Goal: Task Accomplishment & Management: Use online tool/utility

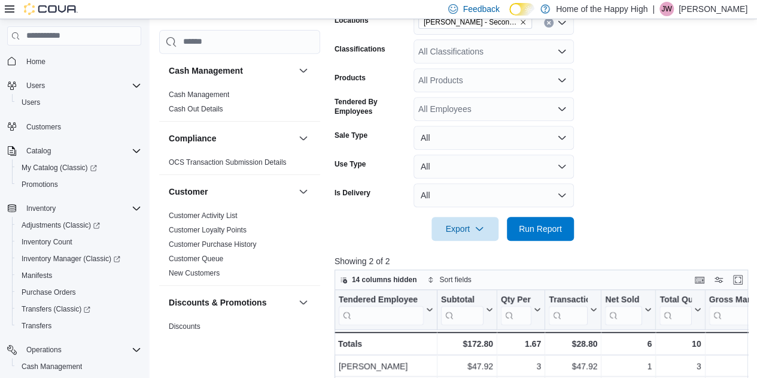
scroll to position [838, 0]
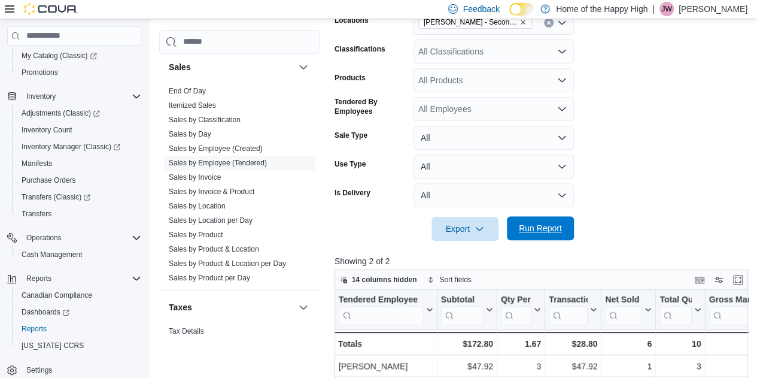
click at [538, 239] on span "Run Report" at bounding box center [540, 228] width 53 height 24
drag, startPoint x: 635, startPoint y: 274, endPoint x: 733, endPoint y: 194, distance: 126.4
click at [733, 194] on form "Date Range [DATE] Locations [PERSON_NAME] - Second Ave - Prairie Records Classi…" at bounding box center [544, 104] width 418 height 273
click at [68, 130] on span "Inventory Count" at bounding box center [47, 130] width 51 height 10
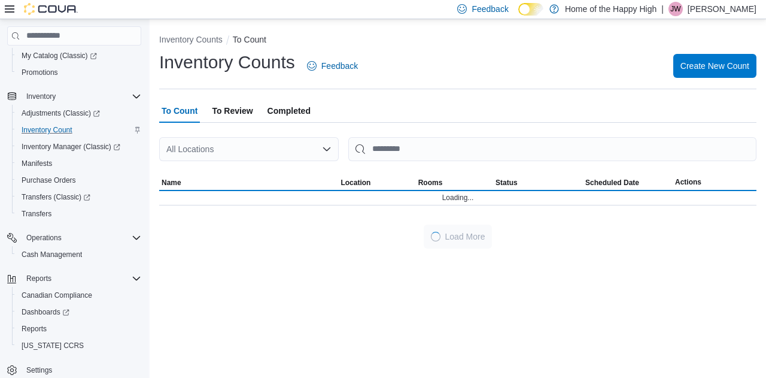
click at [282, 107] on span "Completed" at bounding box center [289, 111] width 43 height 24
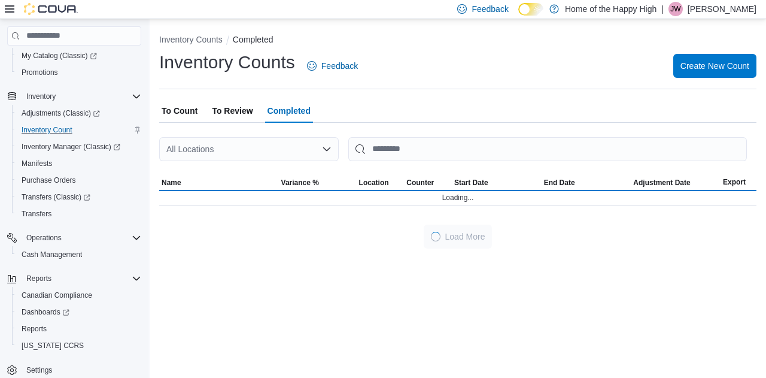
click at [280, 148] on div "All Locations" at bounding box center [249, 149] width 180 height 24
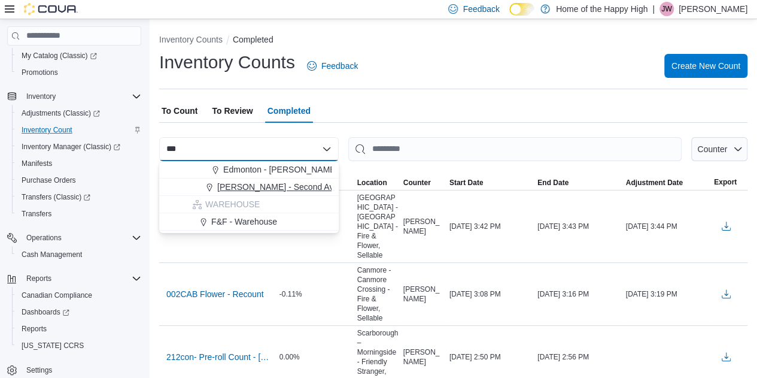
type input "***"
click at [253, 181] on span "[PERSON_NAME] - Second Ave - Prairie Records" at bounding box center [310, 187] width 186 height 12
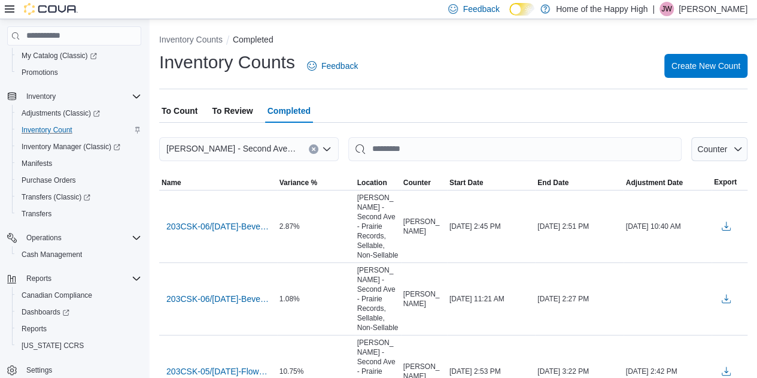
drag, startPoint x: 451, startPoint y: 50, endPoint x: 435, endPoint y: 75, distance: 30.4
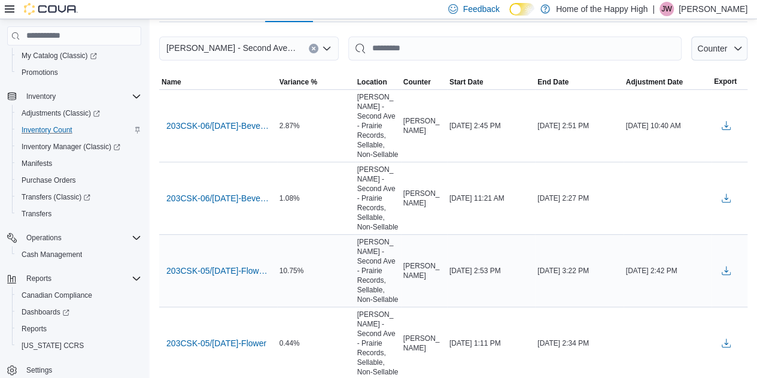
scroll to position [120, 0]
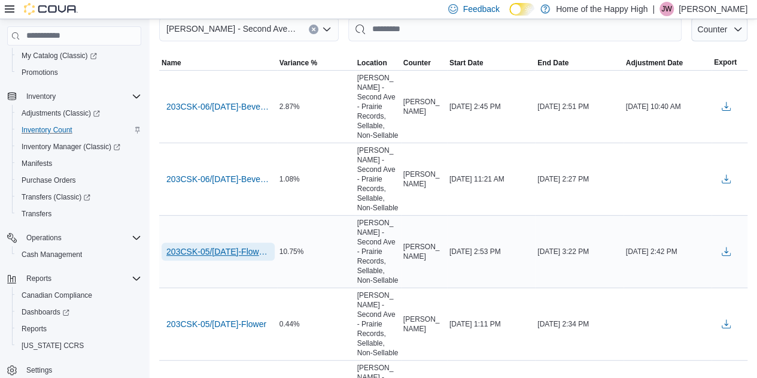
click at [253, 245] on span "203CSK-05/AUG/25-Flower - Recount" at bounding box center [218, 251] width 104 height 12
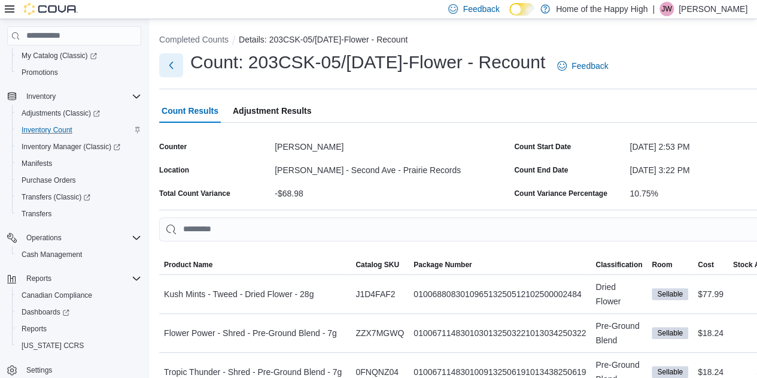
click at [174, 68] on button "Next" at bounding box center [171, 65] width 24 height 24
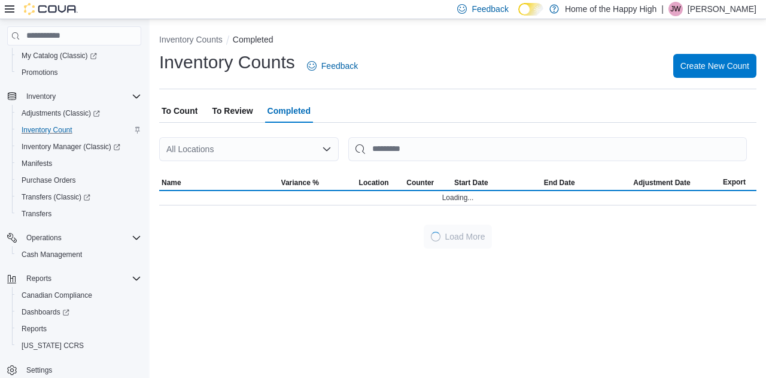
click at [244, 148] on div "All Locations" at bounding box center [249, 149] width 180 height 24
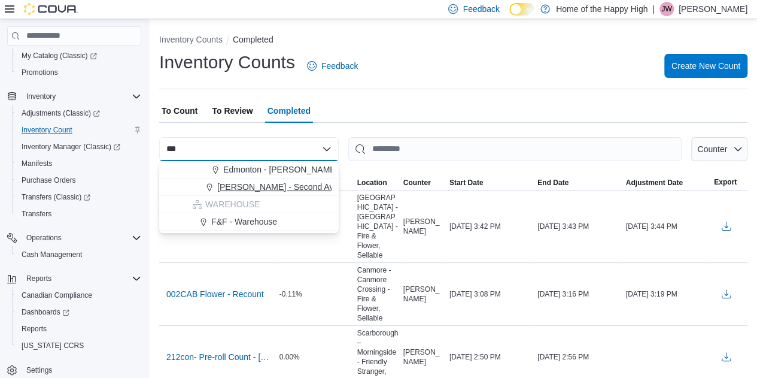
type input "***"
click at [297, 181] on span "[PERSON_NAME] - Second Ave - Prairie Records" at bounding box center [310, 187] width 186 height 12
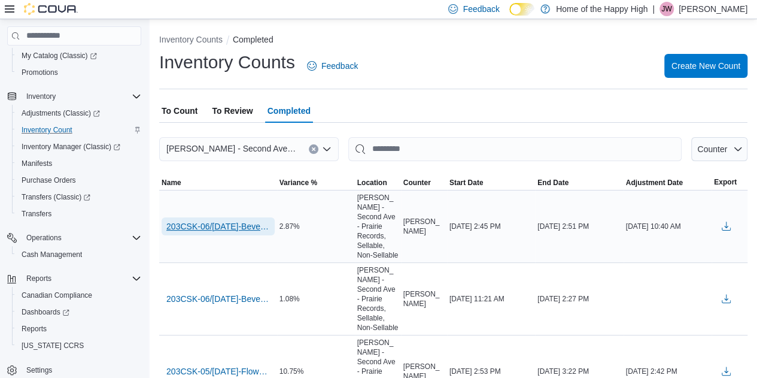
click at [260, 223] on span "203CSK-06/AUG/25-BeveragesConcentrates - Recount" at bounding box center [218, 226] width 104 height 12
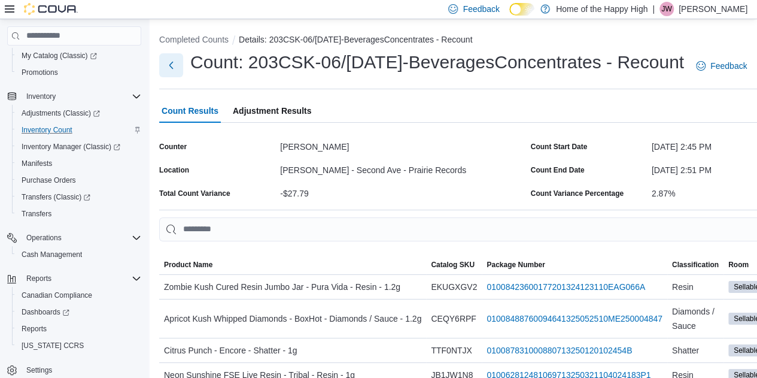
click at [168, 64] on button "Next" at bounding box center [171, 65] width 24 height 24
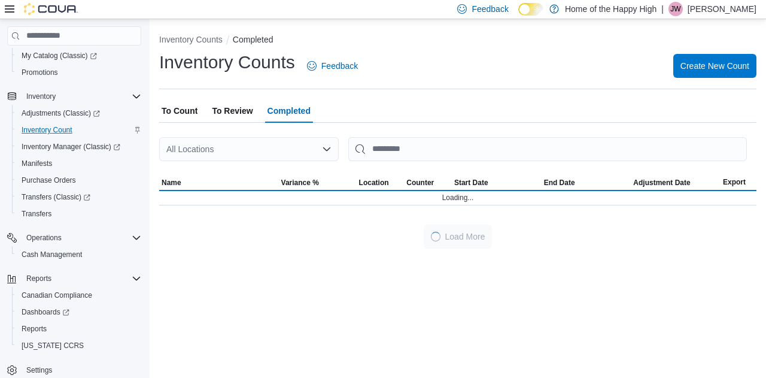
click at [207, 154] on div "All Locations" at bounding box center [249, 149] width 180 height 24
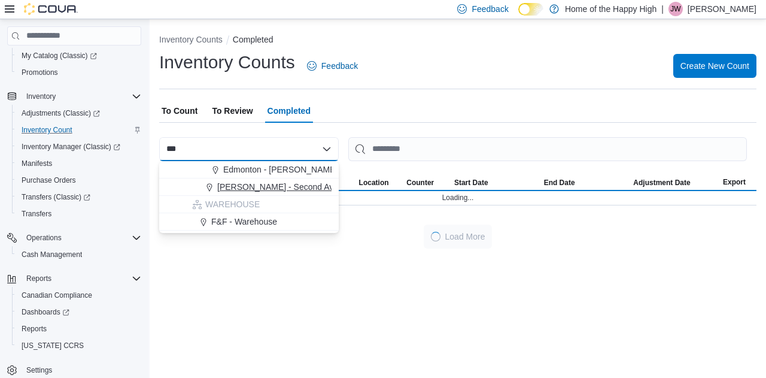
type input "***"
click at [245, 191] on span "[PERSON_NAME] - Second Ave - Prairie Records" at bounding box center [310, 187] width 186 height 12
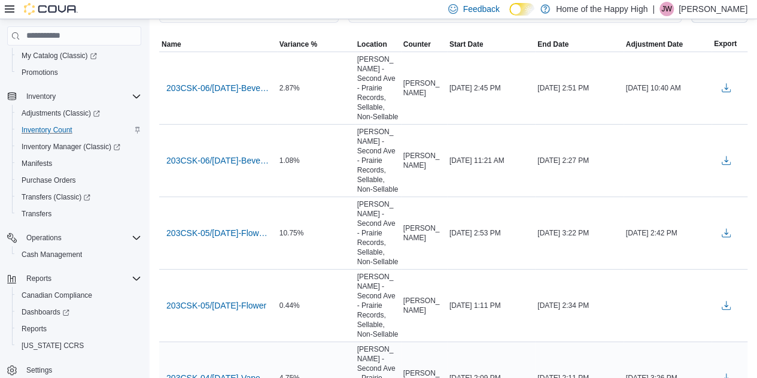
scroll to position [120, 0]
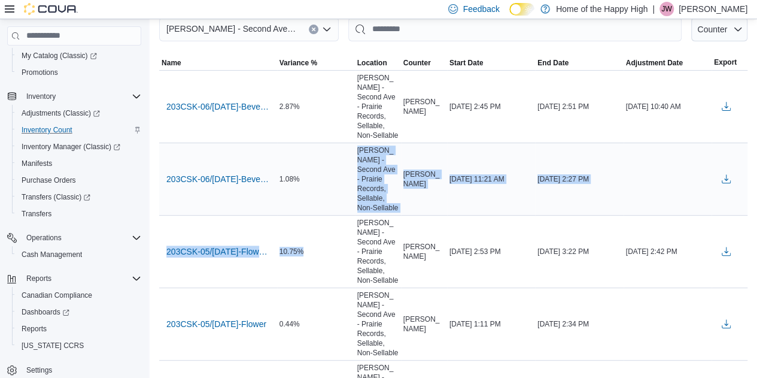
click at [338, 183] on td "1.08%" at bounding box center [316, 178] width 78 height 72
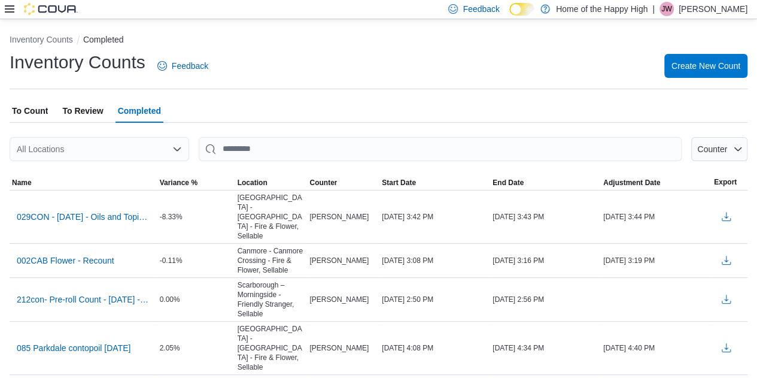
click at [40, 112] on span "To Count" at bounding box center [30, 111] width 36 height 24
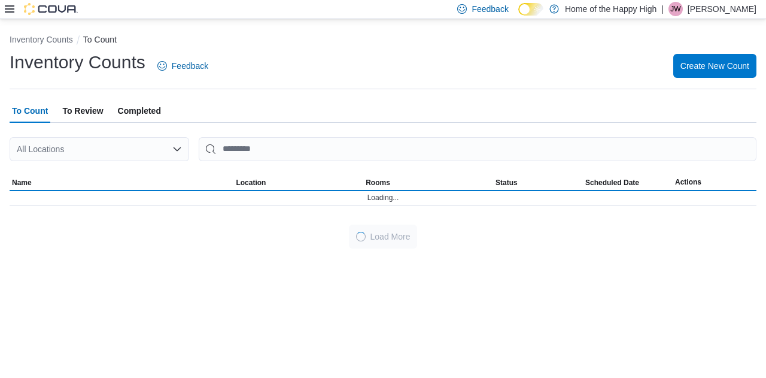
click at [8, 4] on icon at bounding box center [10, 9] width 10 height 10
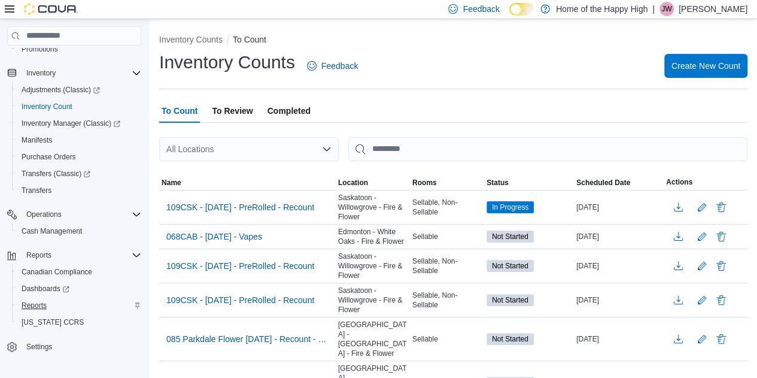
scroll to position [154, 0]
click at [43, 304] on span "Reports" at bounding box center [34, 304] width 25 height 10
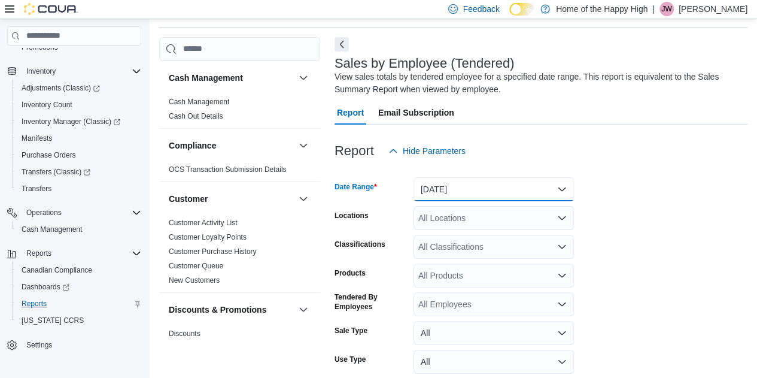
click at [463, 200] on button "[DATE]" at bounding box center [494, 189] width 160 height 24
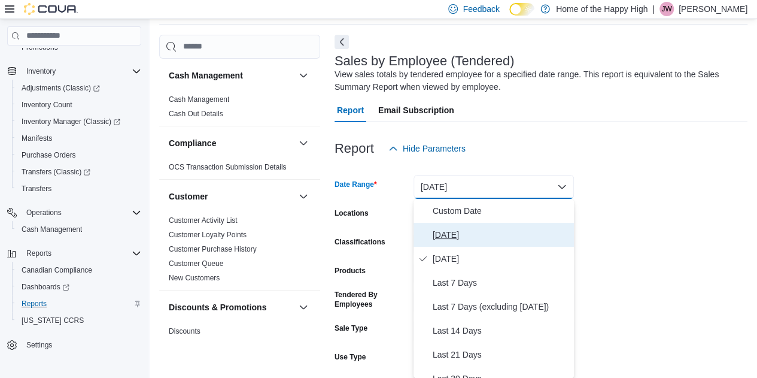
click at [456, 234] on span "[DATE]" at bounding box center [501, 234] width 136 height 14
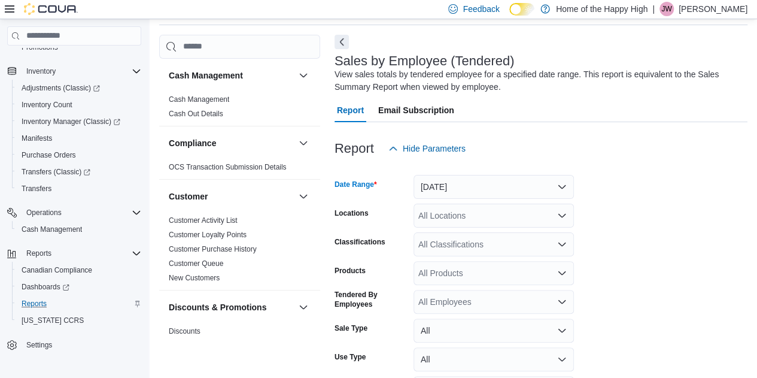
click at [460, 219] on div "All Locations" at bounding box center [494, 216] width 160 height 24
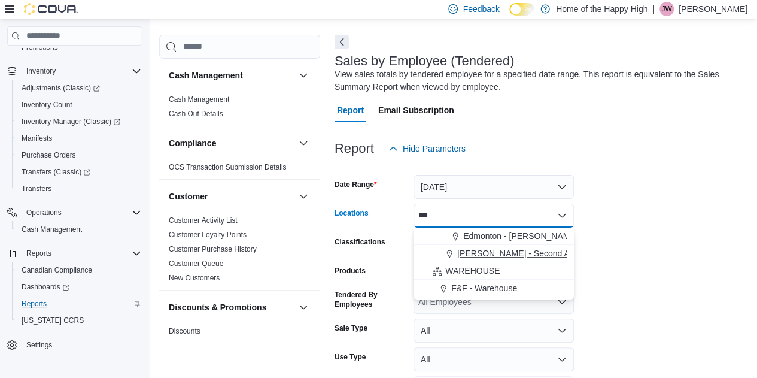
type input "***"
click at [498, 246] on button "[PERSON_NAME] - Second Ave - Prairie Records" at bounding box center [494, 253] width 160 height 17
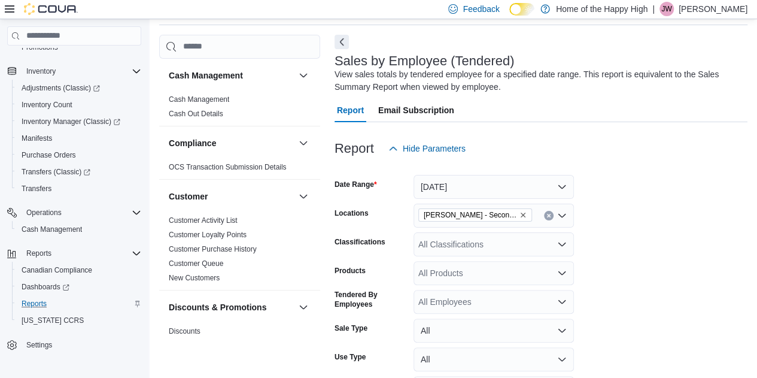
click at [702, 217] on form "Date Range [DATE] Locations [PERSON_NAME] - Second Ave - Prairie Records Classi…" at bounding box center [541, 296] width 413 height 273
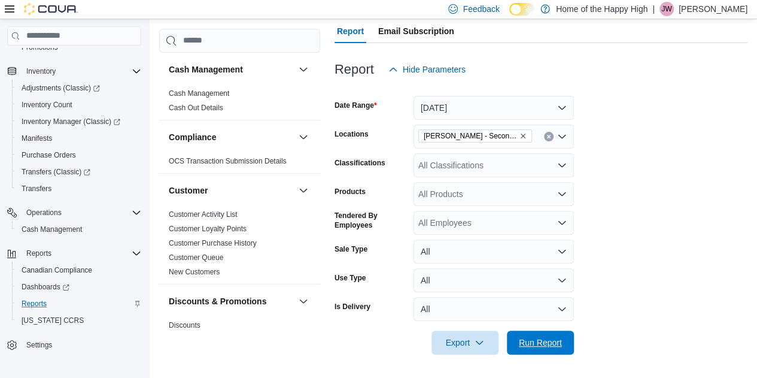
click at [540, 350] on span "Run Report" at bounding box center [540, 342] width 53 height 24
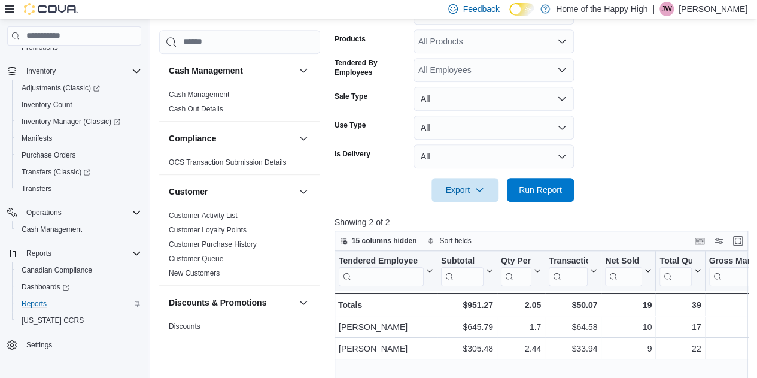
scroll to position [259, 0]
